Goal: Task Accomplishment & Management: Manage account settings

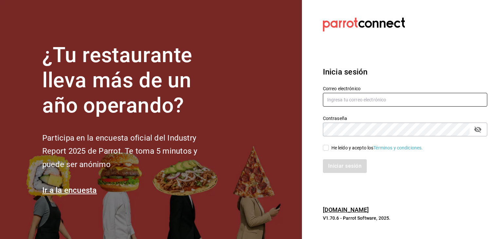
click at [352, 99] on input "text" at bounding box center [405, 100] width 164 height 14
type input "[EMAIL_ADDRESS][DOMAIN_NAME]"
click at [327, 151] on label "He leído y acepto los Términos y condiciones." at bounding box center [373, 148] width 100 height 7
click at [327, 151] on input "He leído y acepto los Términos y condiciones." at bounding box center [326, 148] width 6 height 6
checkbox input "true"
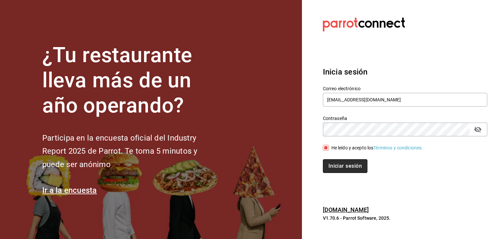
click at [334, 163] on button "Iniciar sesión" at bounding box center [345, 166] width 45 height 14
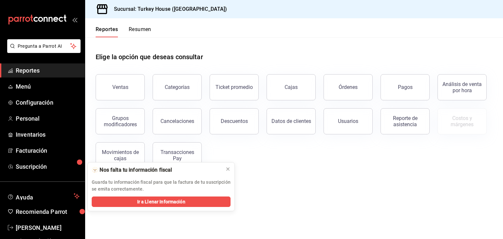
click at [315, 171] on div "Elige la opción que deseas consultar Ventas Categorías Ticket promedio Cajas Ór…" at bounding box center [294, 108] width 418 height 142
click at [41, 119] on span "Personal" at bounding box center [48, 118] width 64 height 9
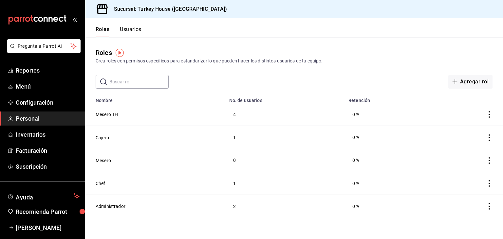
click at [135, 31] on button "Usuarios" at bounding box center [131, 31] width 22 height 11
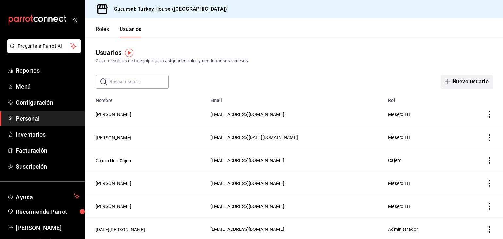
click at [474, 83] on button "Nuevo usuario" at bounding box center [466, 82] width 52 height 14
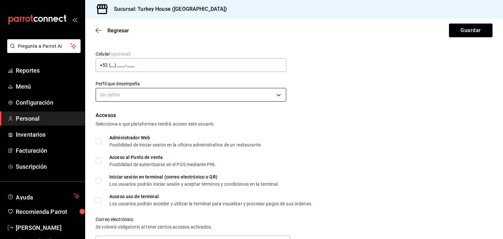
scroll to position [73, 0]
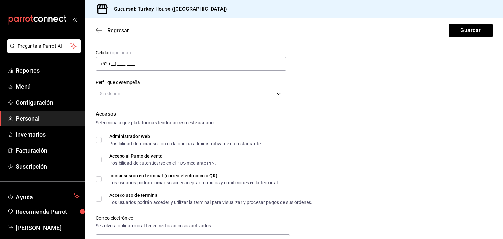
click at [101, 158] on input "Acceso al Punto de venta Posibilidad de autenticarse en el POS mediante PIN." at bounding box center [99, 160] width 6 height 6
checkbox input "true"
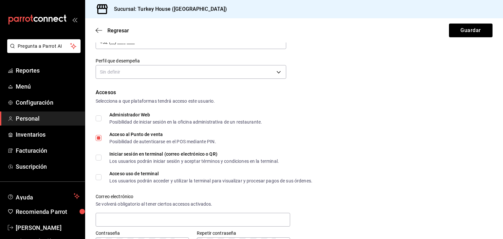
click at [102, 26] on div "Regresar Guardar" at bounding box center [294, 30] width 418 height 24
click at [98, 33] on icon "button" at bounding box center [99, 30] width 7 height 6
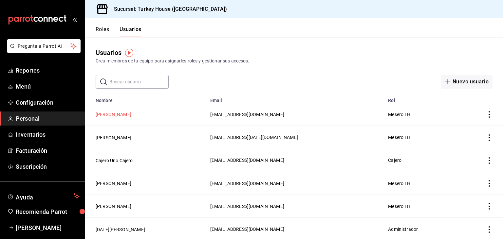
click at [121, 115] on button "[PERSON_NAME]" at bounding box center [114, 114] width 36 height 7
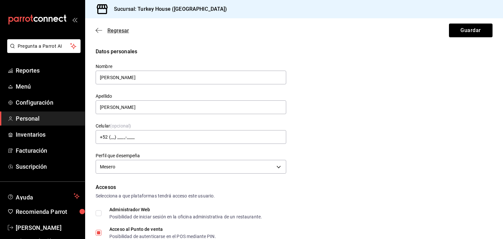
click at [96, 27] on icon "button" at bounding box center [99, 30] width 7 height 6
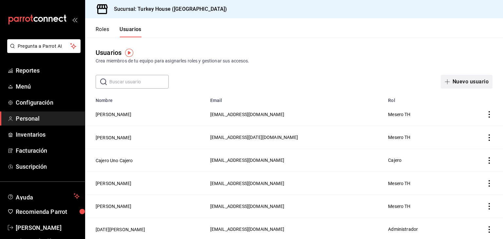
click at [461, 85] on button "Nuevo usuario" at bounding box center [466, 82] width 52 height 14
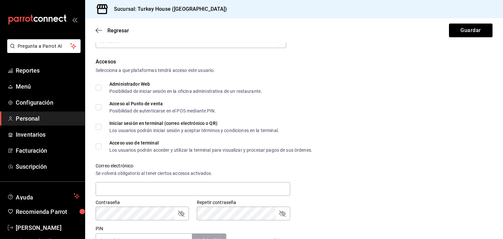
scroll to position [129, 0]
click at [98, 105] on input "Acceso al Punto de venta Posibilidad de autenticarse en el POS mediante PIN." at bounding box center [99, 108] width 6 height 6
checkbox input "true"
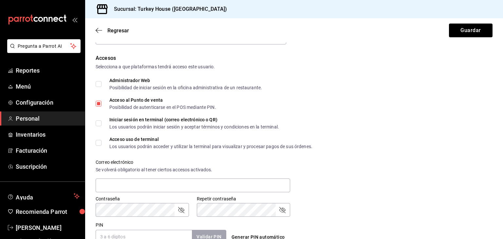
click at [100, 145] on input "Acceso uso de terminal Los usuarios podrán acceder y utilizar la terminal para …" at bounding box center [99, 143] width 6 height 6
checkbox input "true"
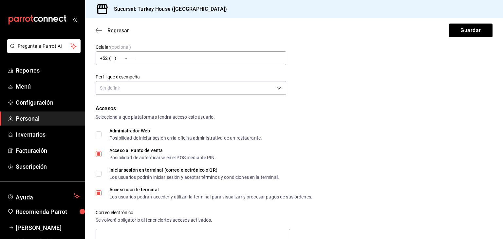
scroll to position [0, 0]
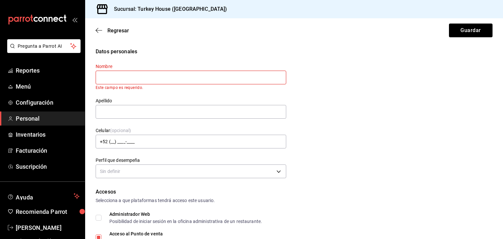
click at [210, 76] on input "text" at bounding box center [191, 78] width 190 height 14
type input "G"
type input "Ever"
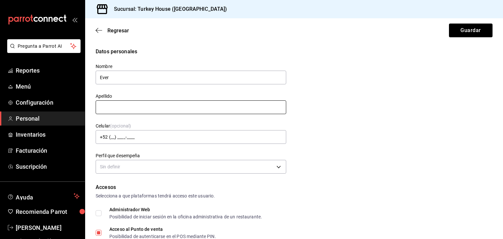
click at [160, 111] on input "text" at bounding box center [191, 107] width 190 height 14
click at [137, 106] on input "text" at bounding box center [191, 107] width 190 height 14
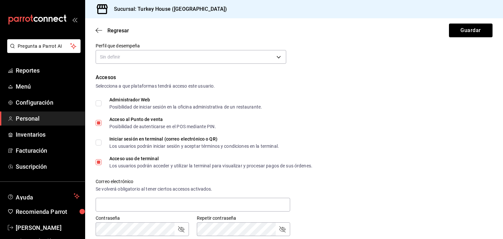
scroll to position [110, 0]
type input "[PERSON_NAME]"
click at [280, 58] on body "Pregunta a Parrot AI Reportes Menú Configuración Personal Inventarios Facturaci…" at bounding box center [251, 119] width 503 height 239
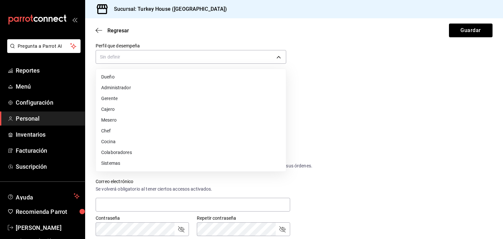
click at [112, 121] on li "Mesero" at bounding box center [191, 120] width 190 height 11
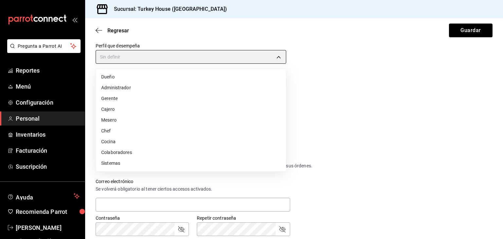
type input "WAITER"
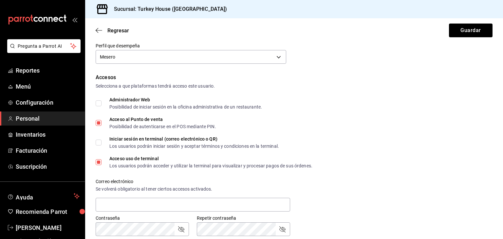
click at [291, 77] on div "Accesos" at bounding box center [294, 78] width 397 height 8
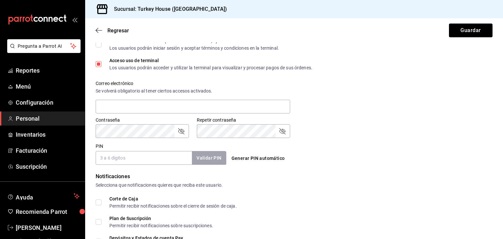
scroll to position [209, 0]
click at [118, 158] on input "PIN" at bounding box center [144, 158] width 96 height 14
type input "666555"
click at [207, 158] on button "Validar PIN" at bounding box center [208, 158] width 35 height 14
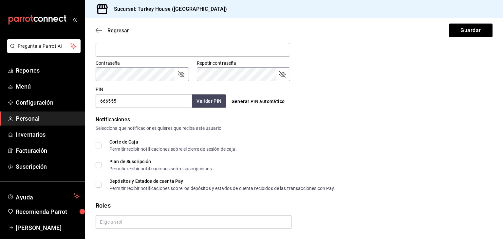
scroll to position [284, 0]
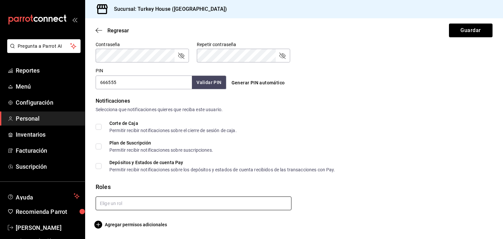
click at [116, 203] on input "text" at bounding box center [194, 204] width 196 height 14
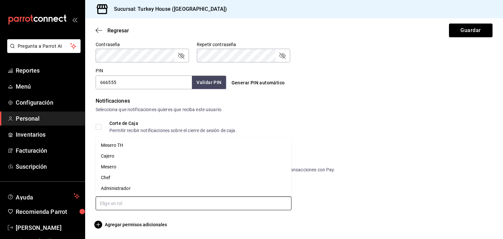
click at [112, 167] on li "Mesero" at bounding box center [194, 167] width 196 height 11
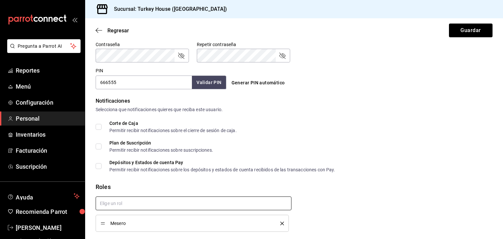
scroll to position [305, 0]
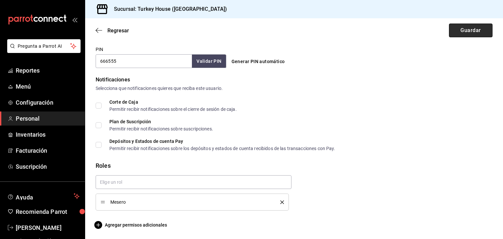
click at [477, 31] on button "Guardar" at bounding box center [471, 31] width 44 height 14
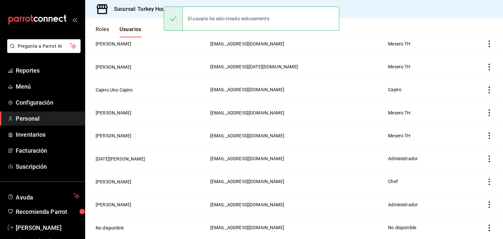
scroll to position [71, 0]
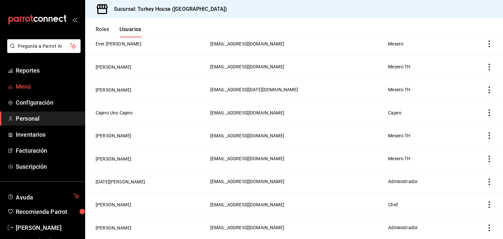
click at [28, 85] on span "Menú" at bounding box center [48, 86] width 64 height 9
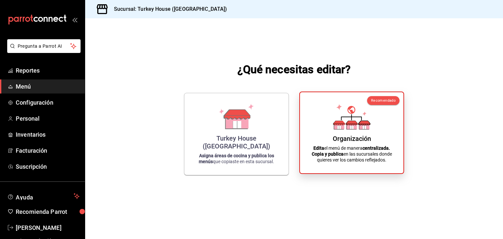
click at [356, 120] on icon at bounding box center [351, 117] width 37 height 26
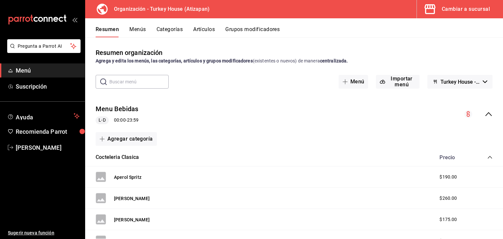
click at [144, 30] on button "Menús" at bounding box center [137, 31] width 16 height 11
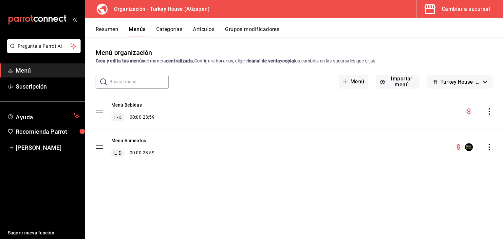
click at [488, 146] on icon "actions" at bounding box center [489, 147] width 7 height 7
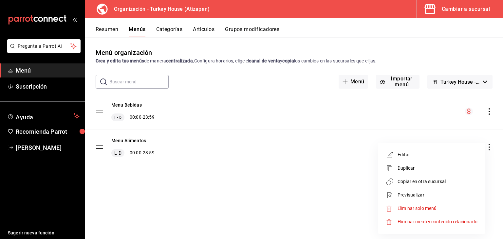
click at [430, 184] on span "Copiar en otra sucursal" at bounding box center [437, 181] width 80 height 7
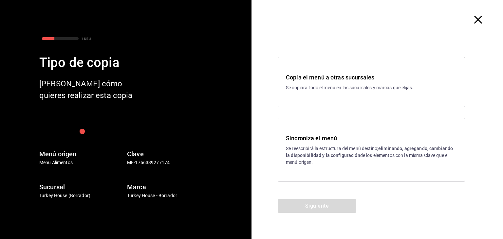
click at [332, 166] on div "Sincroniza el menú Se reescribirá la estructura del menú destino; eliminando, a…" at bounding box center [371, 150] width 187 height 64
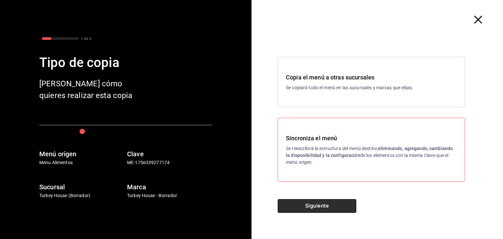
click at [327, 207] on button "Siguiente" at bounding box center [317, 206] width 79 height 14
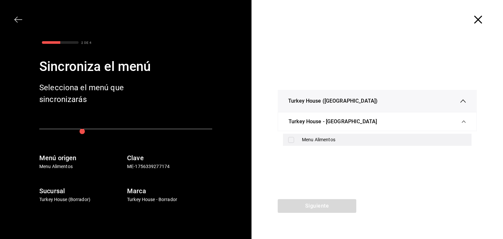
click at [289, 142] on input "checkbox" at bounding box center [291, 140] width 6 height 6
checkbox input "true"
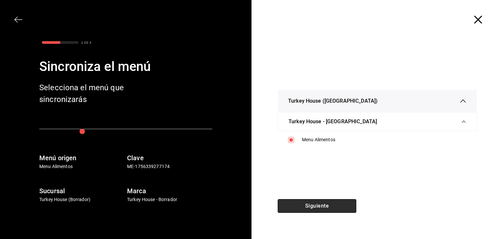
click at [322, 204] on button "Siguiente" at bounding box center [317, 206] width 79 height 14
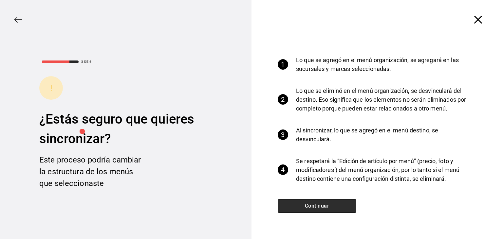
click at [309, 206] on button "Continuar" at bounding box center [317, 206] width 79 height 14
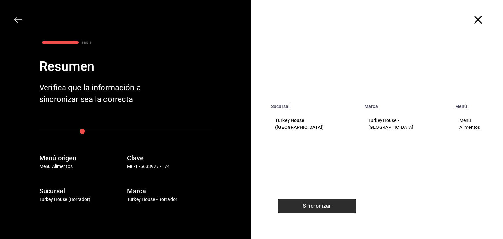
click at [328, 203] on button "Sincronizar" at bounding box center [317, 206] width 79 height 14
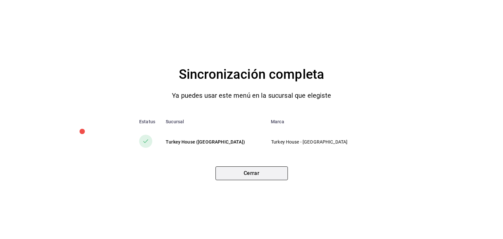
click at [251, 175] on button "Cerrar" at bounding box center [251, 174] width 72 height 14
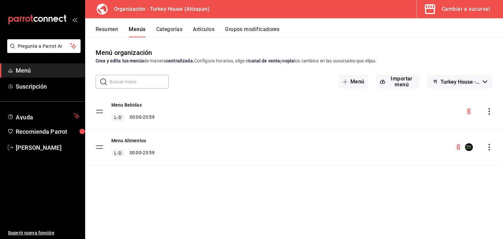
click at [110, 30] on button "Resumen" at bounding box center [107, 31] width 23 height 11
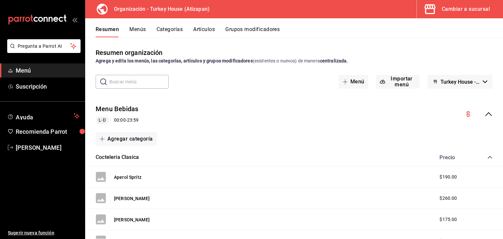
click at [138, 31] on button "Menús" at bounding box center [137, 31] width 16 height 11
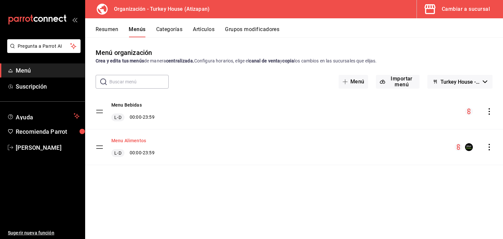
click at [137, 141] on button "Menu Alimentos" at bounding box center [128, 140] width 35 height 7
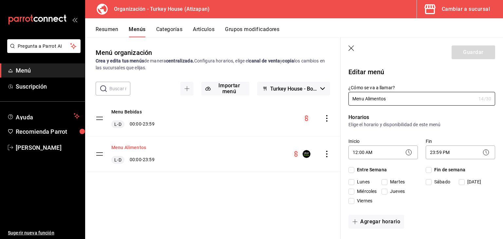
checkbox input "true"
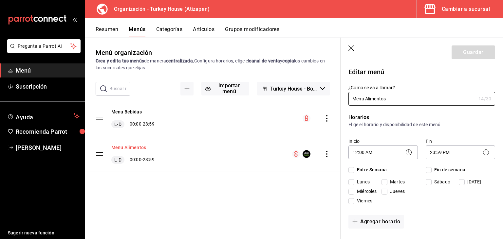
checkbox input "true"
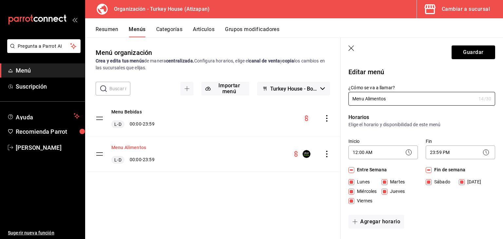
click at [137, 141] on div "Menu Alimentos L-D 00:00 - 23:59" at bounding box center [212, 153] width 255 height 35
click at [355, 46] on header "Guardar" at bounding box center [421, 51] width 162 height 27
click at [352, 48] on icon "button" at bounding box center [351, 48] width 7 height 7
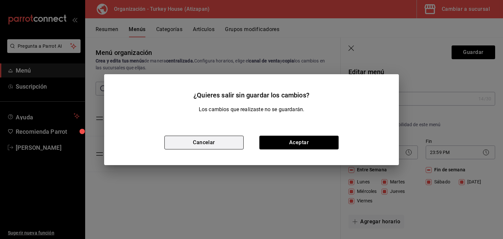
click at [224, 144] on button "Cancelar" at bounding box center [203, 143] width 79 height 14
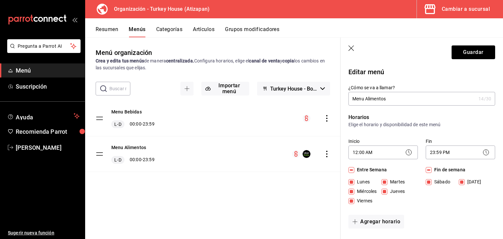
click at [467, 12] on div "Cambiar a sucursal" at bounding box center [465, 9] width 48 height 9
